Goal: Task Accomplishment & Management: Complete application form

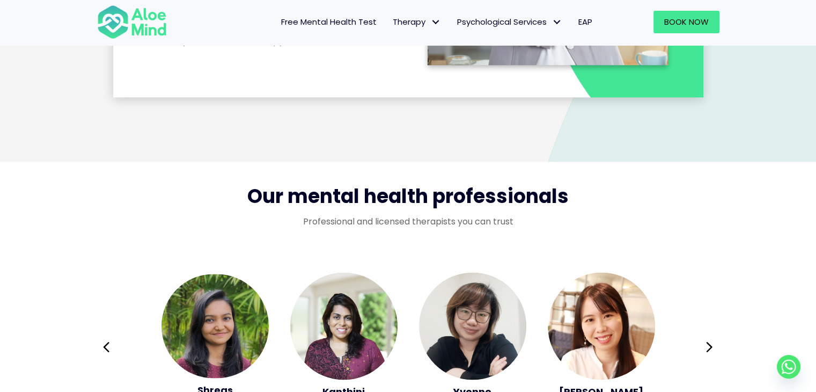
scroll to position [1697, 0]
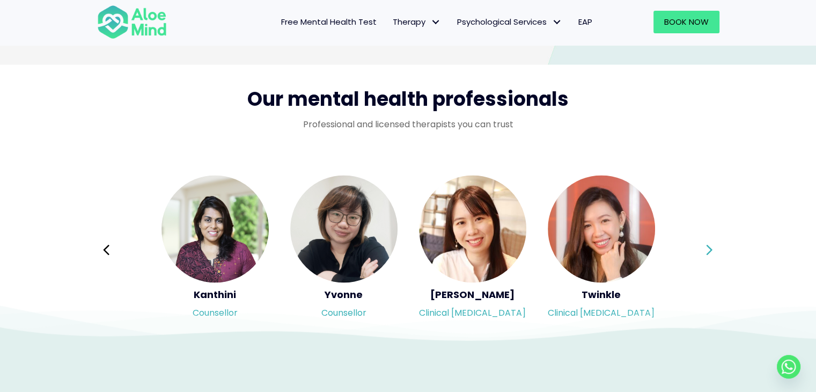
click at [706, 249] on icon at bounding box center [709, 249] width 8 height 20
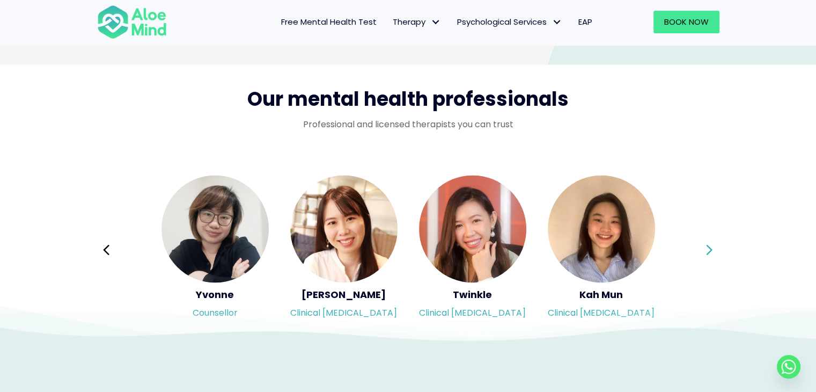
click at [706, 249] on icon at bounding box center [709, 249] width 8 height 20
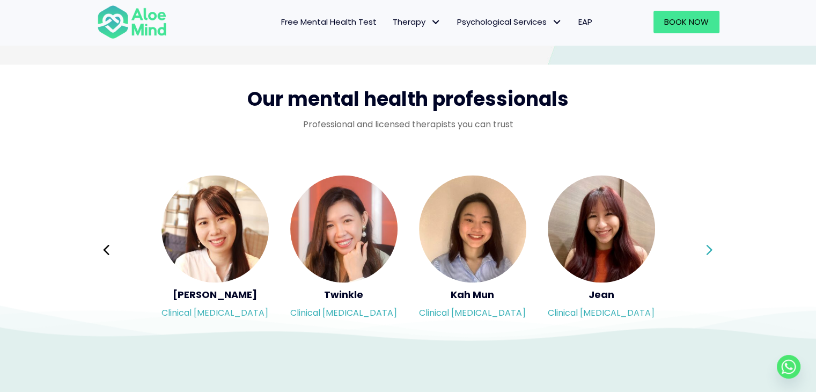
click at [706, 249] on icon at bounding box center [709, 249] width 8 height 20
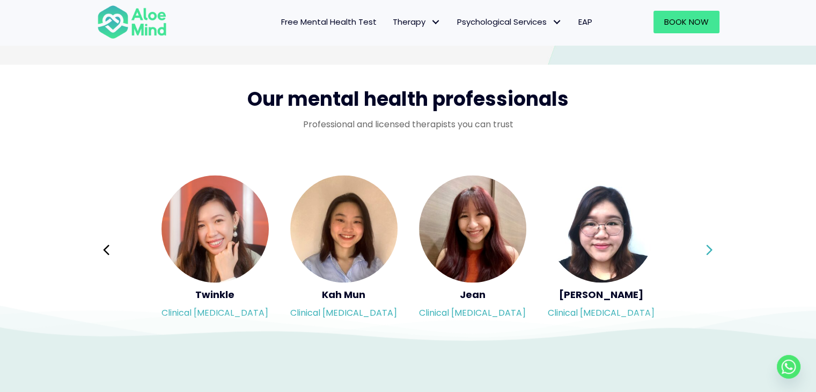
click at [706, 249] on icon at bounding box center [709, 249] width 8 height 20
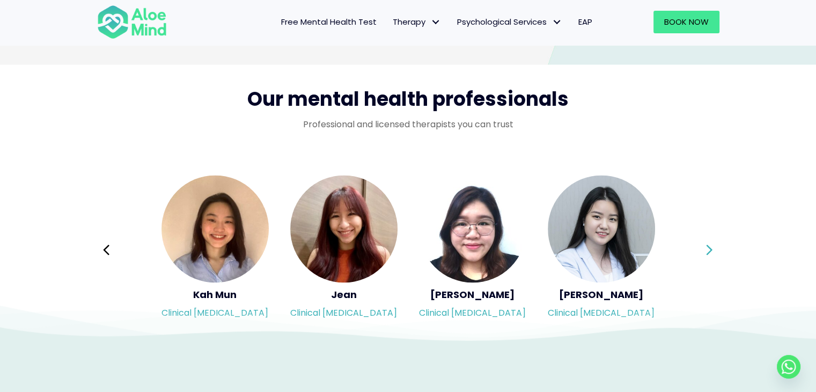
click at [706, 249] on div "Syndy Clinical [MEDICAL_DATA] Diveena Clinical [MEDICAL_DATA] Elynna Counsellor…" at bounding box center [408, 249] width 622 height 151
click at [706, 249] on icon at bounding box center [709, 249] width 8 height 20
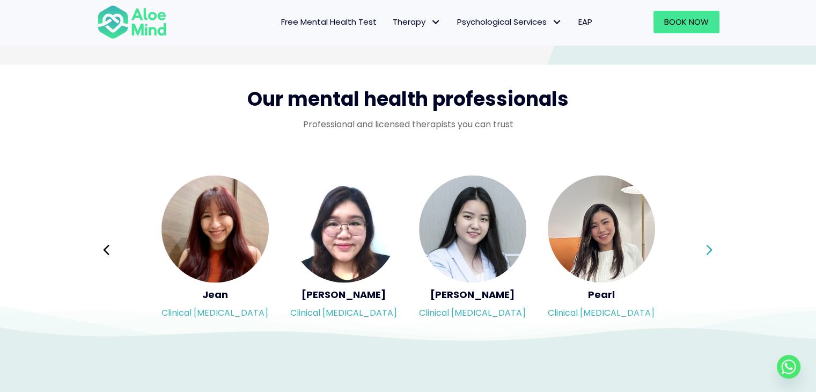
click at [706, 249] on icon at bounding box center [709, 249] width 8 height 20
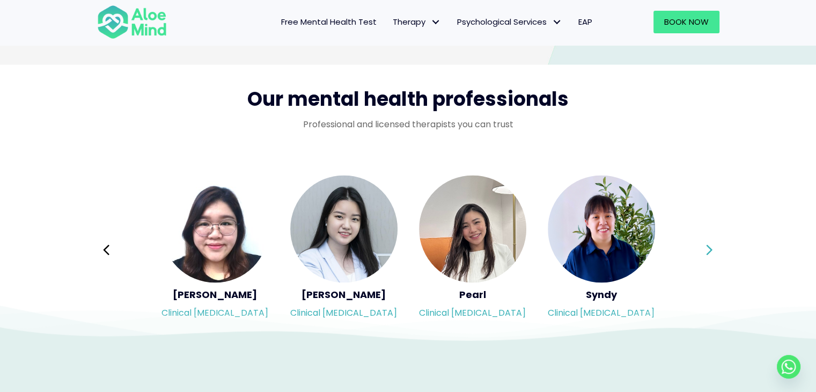
click at [706, 249] on icon at bounding box center [709, 249] width 8 height 20
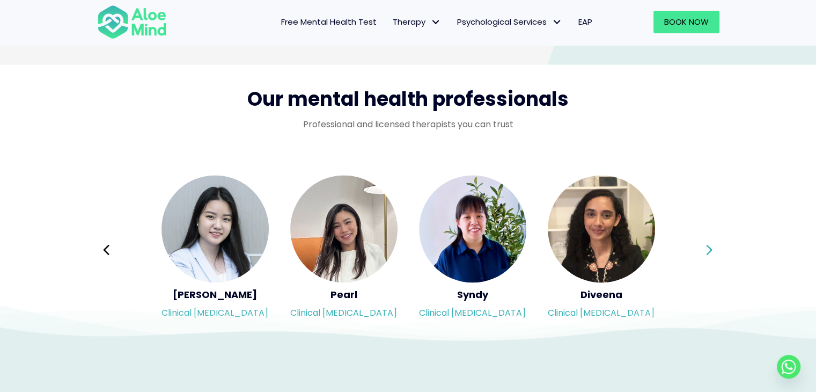
click at [706, 249] on div "Syndy Clinical [MEDICAL_DATA] Diveena Clinical [MEDICAL_DATA] Elynna Counsellor…" at bounding box center [408, 249] width 622 height 151
click at [706, 249] on icon at bounding box center [709, 249] width 8 height 20
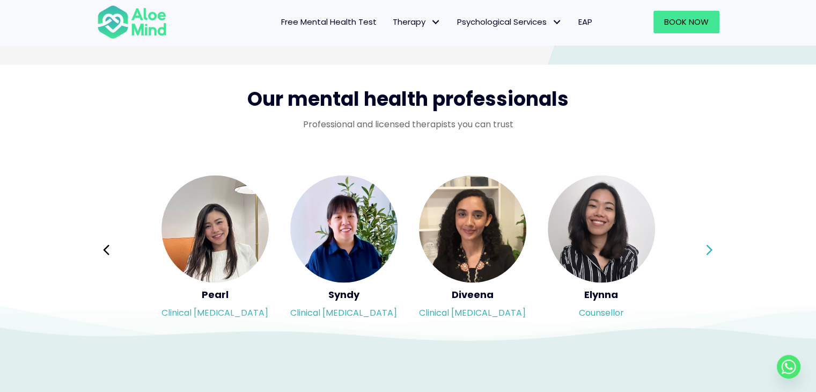
click at [706, 249] on icon at bounding box center [709, 249] width 8 height 20
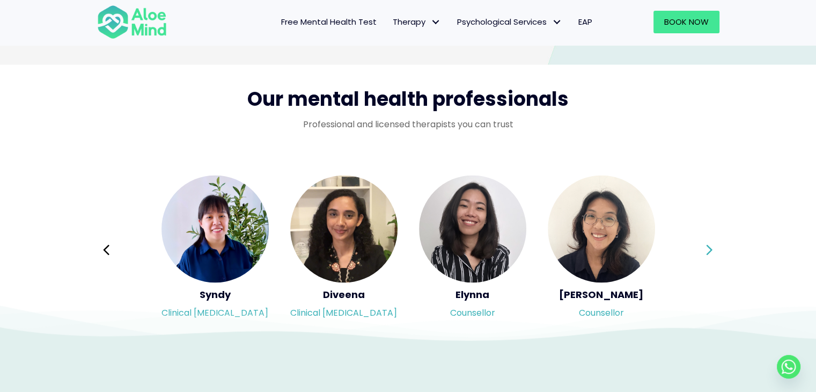
click at [706, 249] on icon at bounding box center [709, 249] width 8 height 20
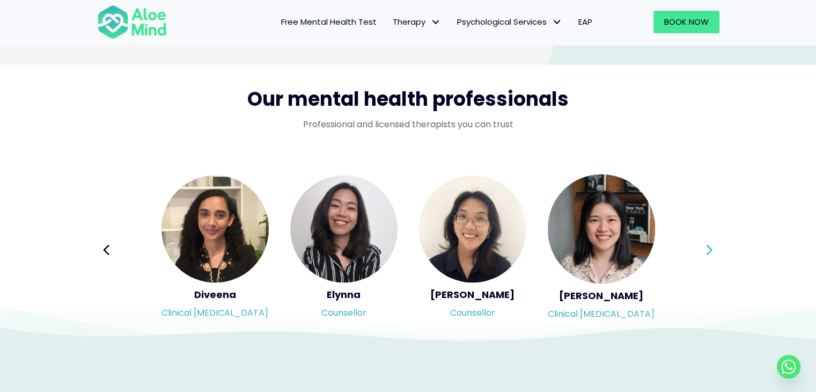
click at [706, 249] on div "Syndy Clinical [MEDICAL_DATA] Diveena Clinical [MEDICAL_DATA] Elynna Counsellor…" at bounding box center [408, 249] width 622 height 151
click at [706, 249] on icon at bounding box center [709, 249] width 8 height 20
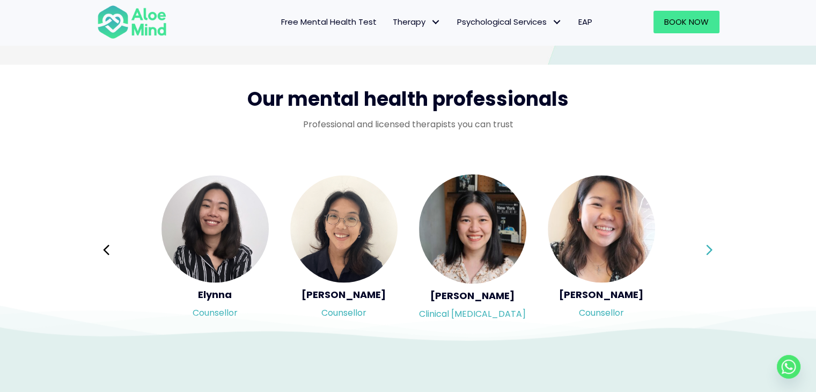
click at [706, 249] on icon at bounding box center [709, 249] width 8 height 20
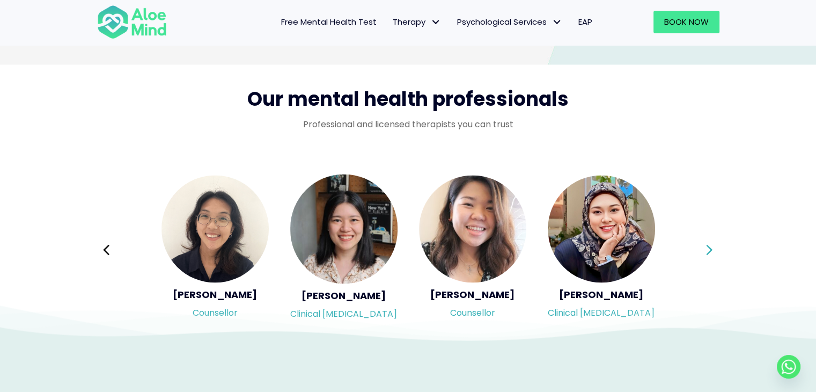
click at [706, 249] on div "Syndy Clinical [MEDICAL_DATA] Diveena Clinical [MEDICAL_DATA] Elynna Counsellor…" at bounding box center [408, 249] width 622 height 151
click at [706, 249] on icon at bounding box center [709, 249] width 8 height 20
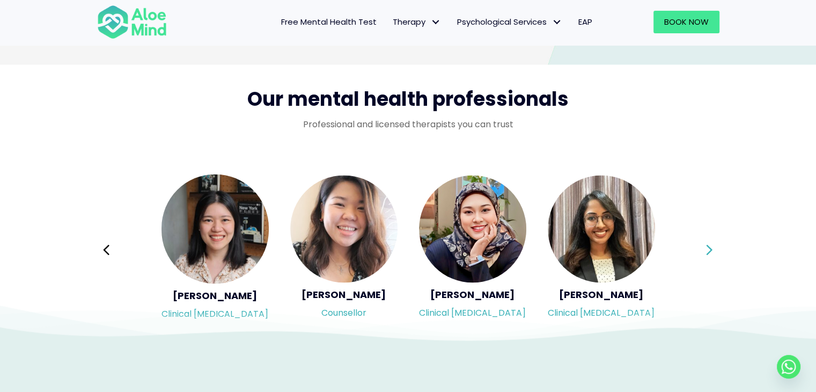
click at [706, 249] on icon at bounding box center [709, 249] width 8 height 20
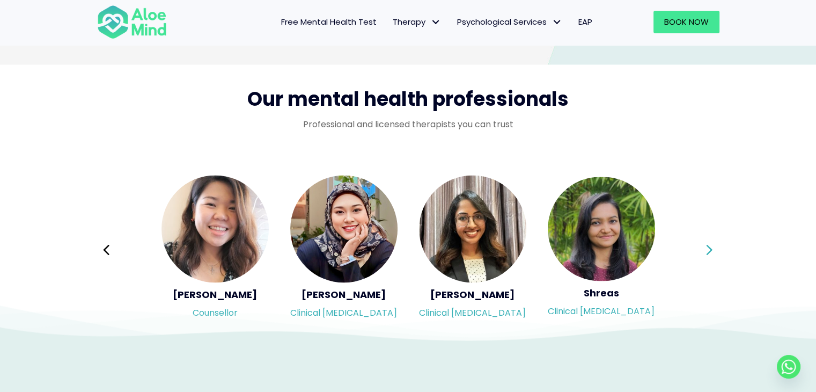
click at [706, 249] on icon at bounding box center [709, 249] width 8 height 20
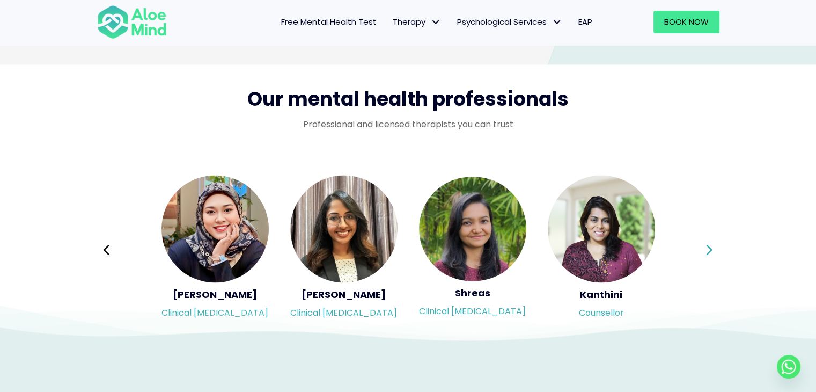
click at [706, 249] on div "Syndy Clinical [MEDICAL_DATA] Diveena Clinical [MEDICAL_DATA] Elynna Counsellor…" at bounding box center [408, 249] width 622 height 151
click at [706, 249] on icon at bounding box center [709, 249] width 8 height 20
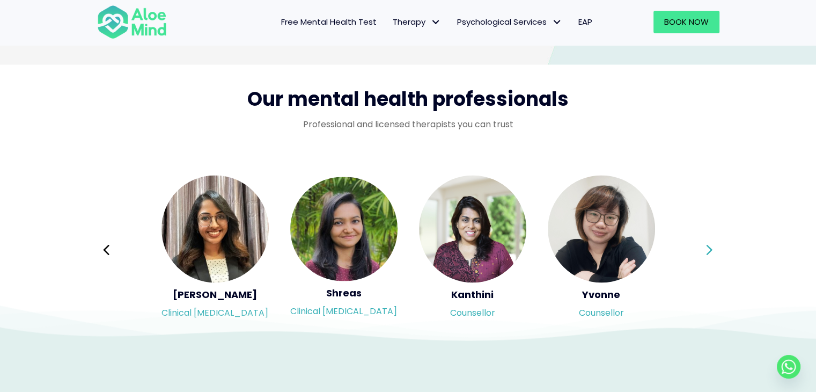
click at [706, 249] on icon at bounding box center [709, 249] width 8 height 20
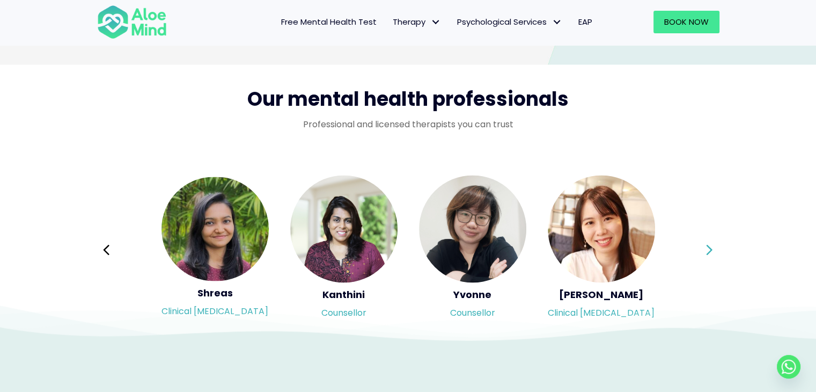
click at [706, 249] on div "Syndy Clinical [MEDICAL_DATA] Diveena Clinical [MEDICAL_DATA] Elynna Counsellor…" at bounding box center [408, 249] width 622 height 151
click at [706, 249] on icon at bounding box center [709, 249] width 8 height 20
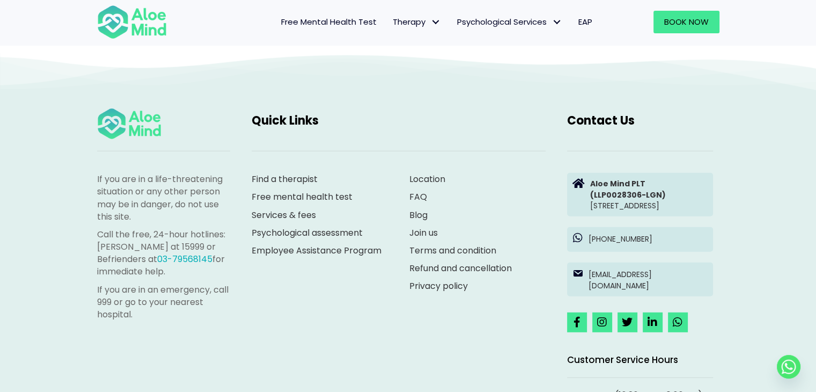
scroll to position [2926, 0]
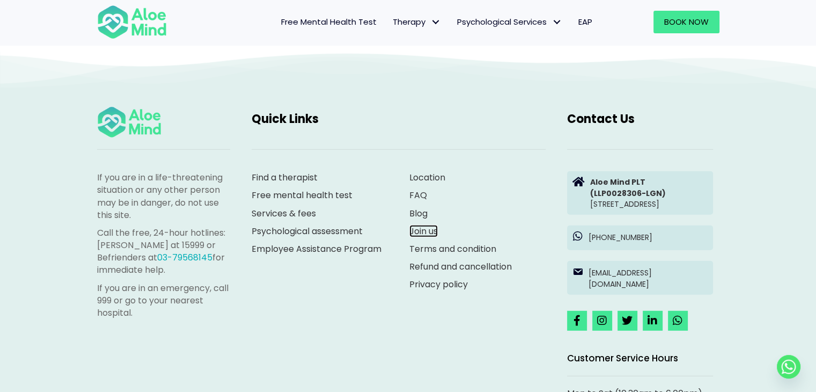
click at [416, 233] on link "Join us" at bounding box center [423, 231] width 28 height 12
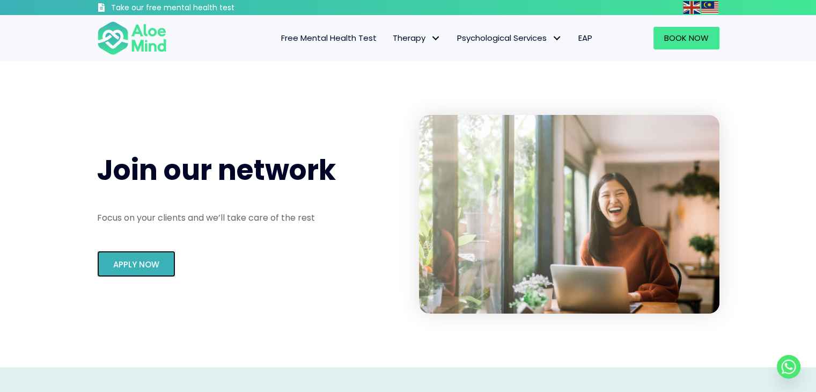
click at [119, 257] on link "Apply Now" at bounding box center [136, 264] width 78 height 26
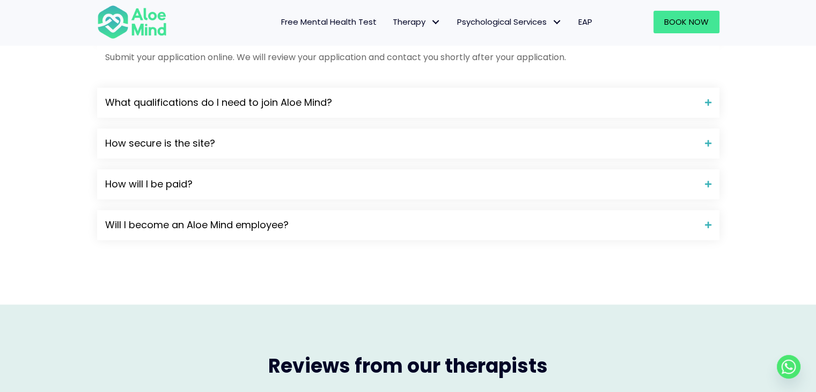
scroll to position [1020, 0]
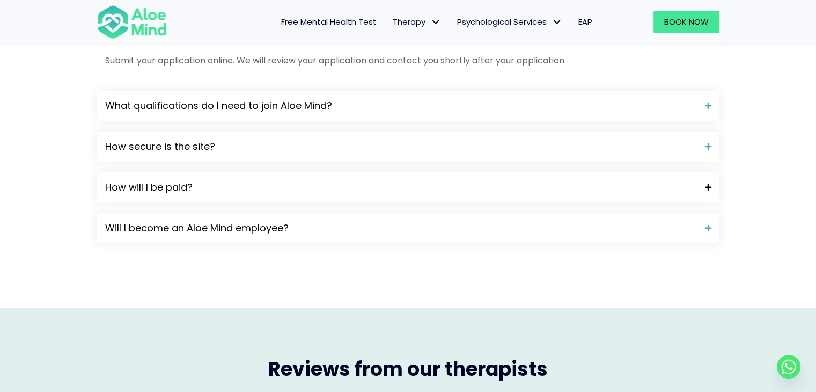
click at [519, 194] on span "How will I be paid?" at bounding box center [401, 187] width 592 height 14
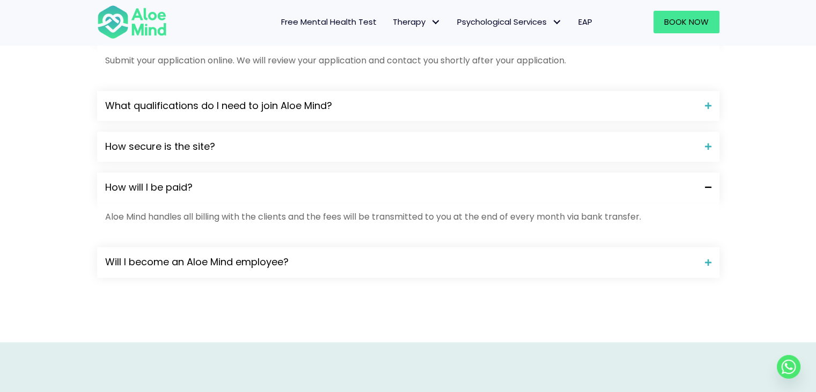
click at [519, 194] on span "How will I be paid?" at bounding box center [401, 187] width 592 height 14
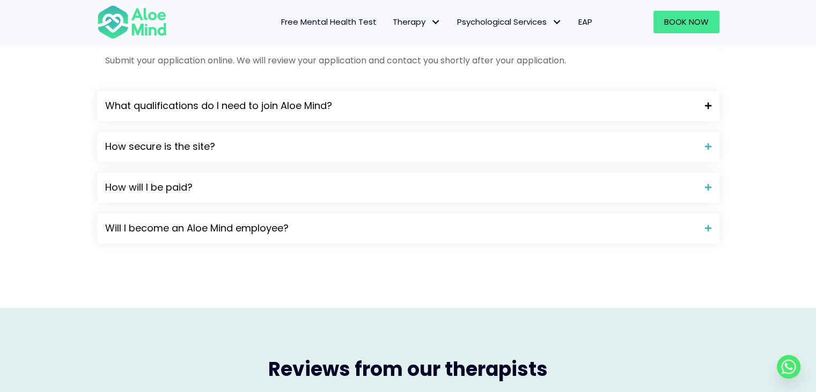
click at [431, 105] on span "What qualifications do I need to join Aloe Mind?" at bounding box center [401, 106] width 592 height 14
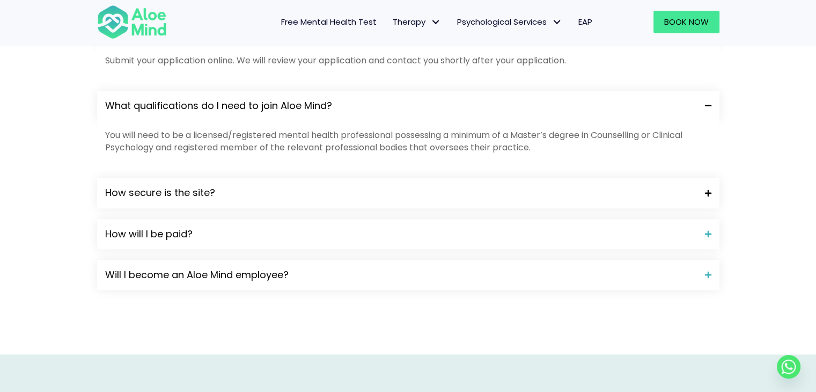
click at [253, 200] on div "How secure is the site?" at bounding box center [408, 193] width 622 height 30
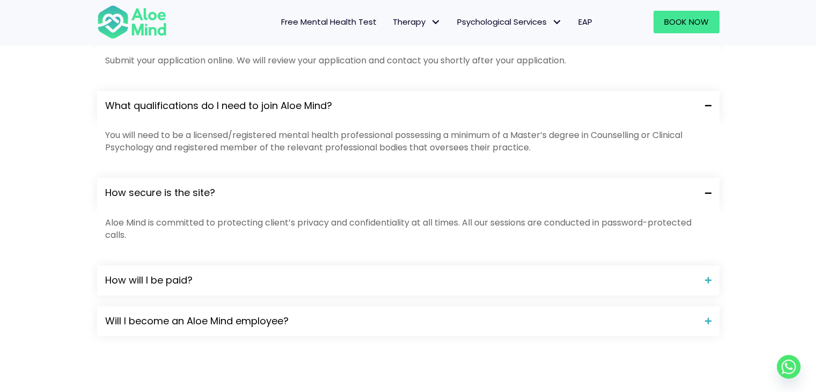
click at [253, 200] on div "How secure is the site?" at bounding box center [408, 193] width 622 height 30
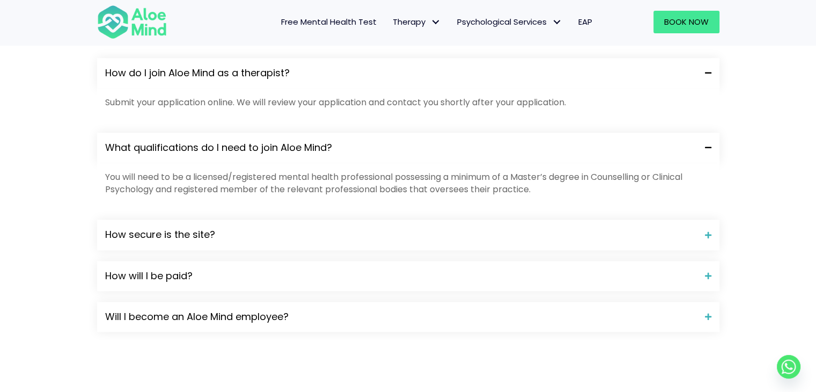
scroll to position [970, 0]
